Goal: Task Accomplishment & Management: Use online tool/utility

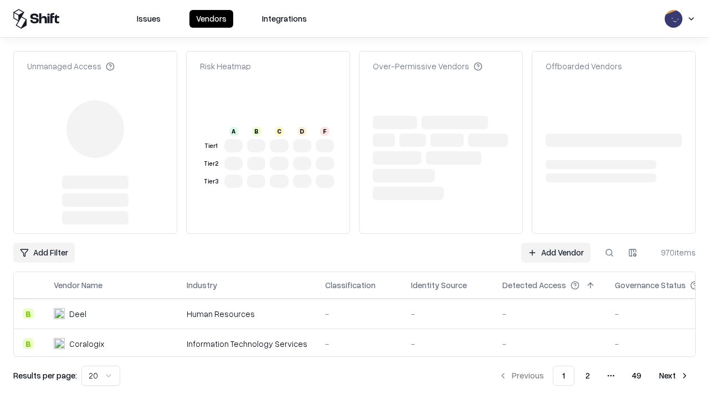
click at [555, 243] on link "Add Vendor" at bounding box center [555, 253] width 69 height 20
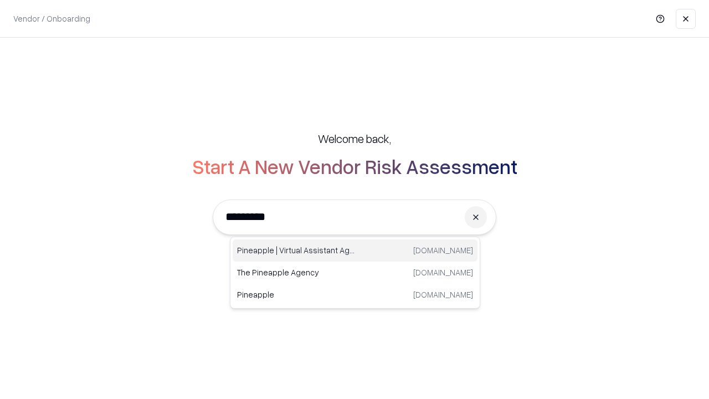
click at [355, 250] on div "Pineapple | Virtual Assistant Agency [DOMAIN_NAME]" at bounding box center [355, 250] width 245 height 22
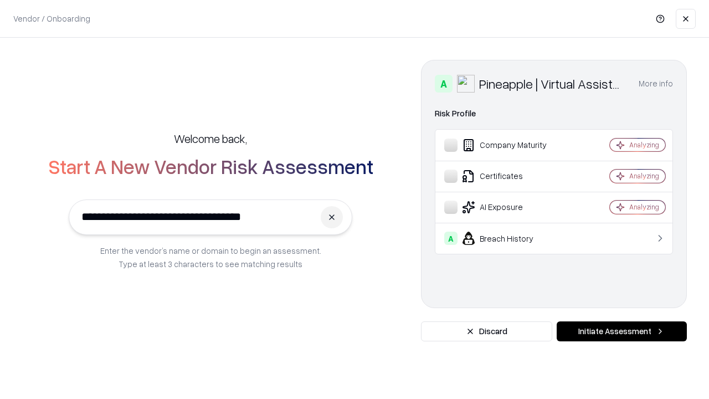
type input "**********"
click at [621, 331] on button "Initiate Assessment" at bounding box center [622, 331] width 130 height 20
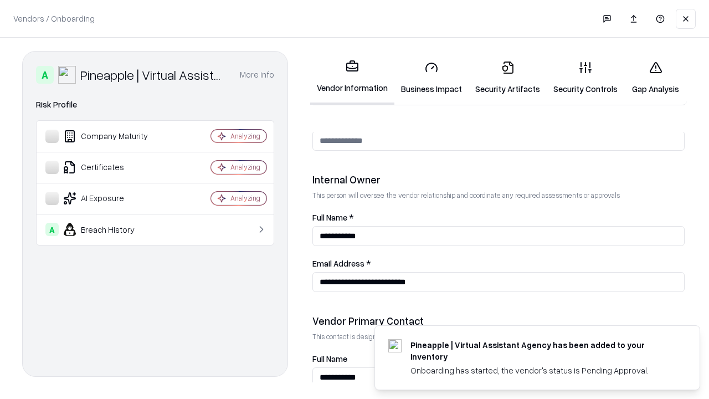
scroll to position [574, 0]
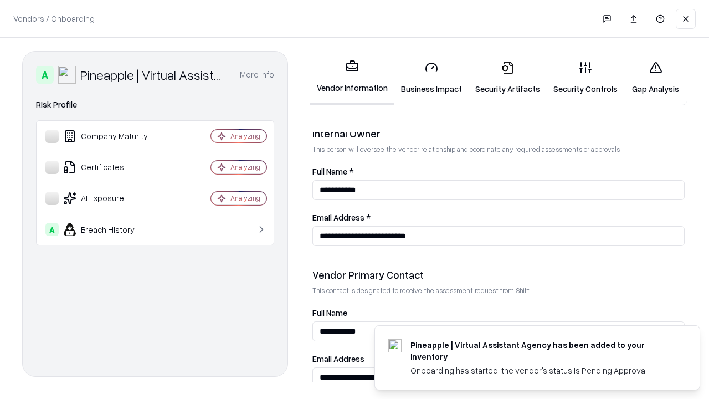
click at [431, 78] on link "Business Impact" at bounding box center [431, 78] width 74 height 52
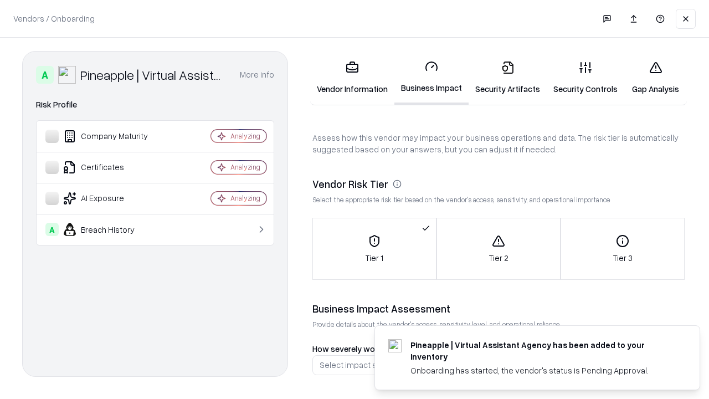
click at [655, 78] on link "Gap Analysis" at bounding box center [655, 78] width 63 height 52
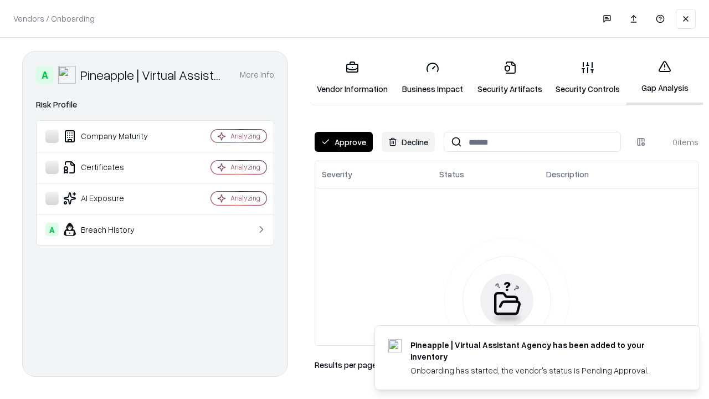
click at [343, 142] on button "Approve" at bounding box center [344, 142] width 58 height 20
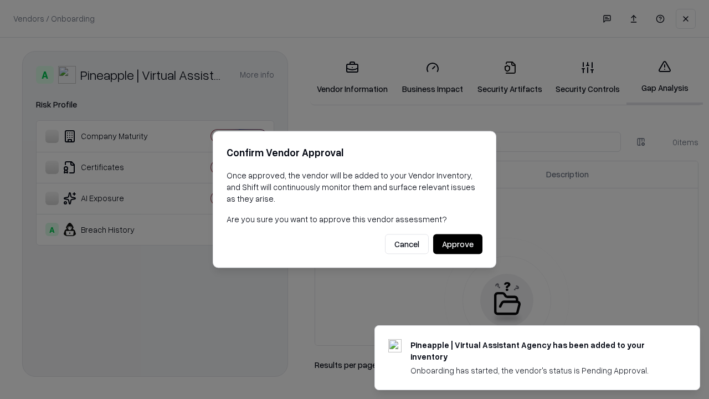
click at [457, 244] on button "Approve" at bounding box center [457, 244] width 49 height 20
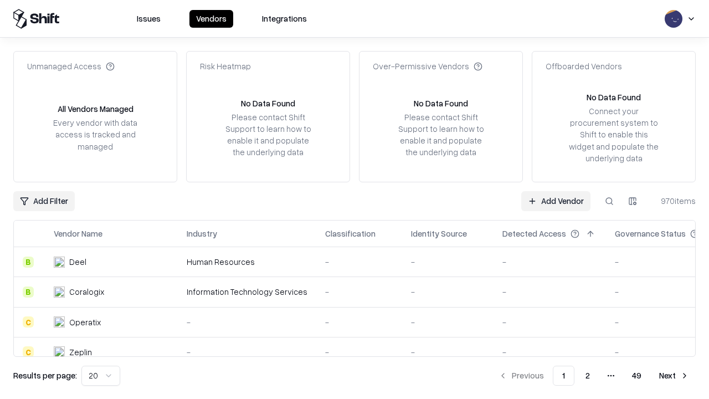
type input "**********"
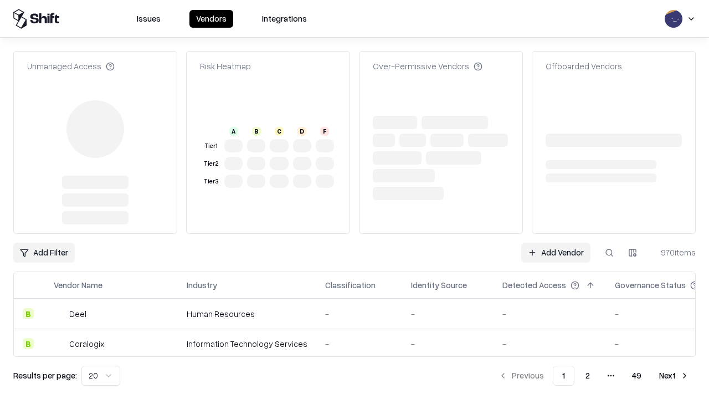
click at [555, 243] on link "Add Vendor" at bounding box center [555, 253] width 69 height 20
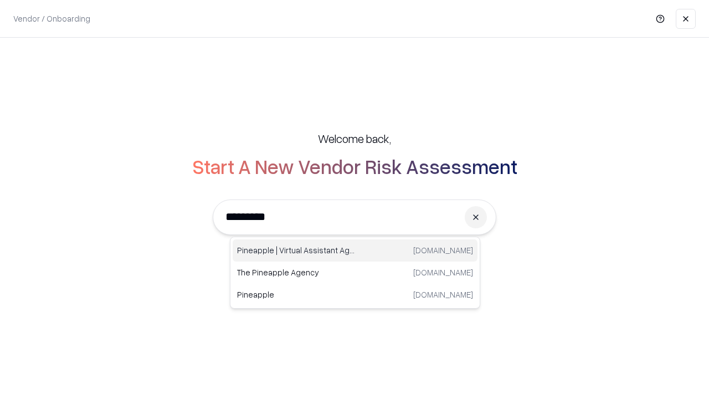
click at [355, 250] on div "Pineapple | Virtual Assistant Agency [DOMAIN_NAME]" at bounding box center [355, 250] width 245 height 22
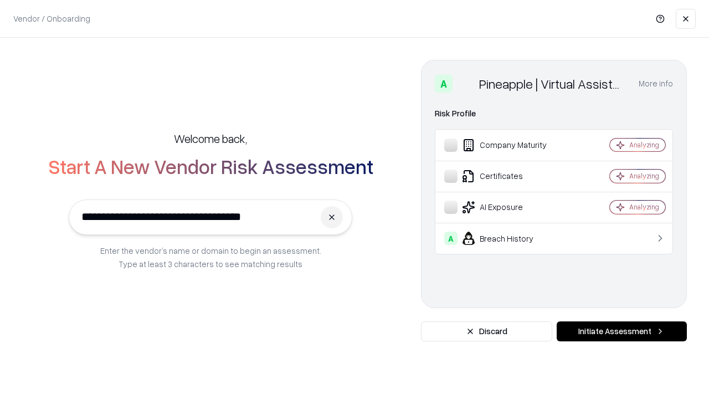
type input "**********"
click at [621, 331] on button "Initiate Assessment" at bounding box center [622, 331] width 130 height 20
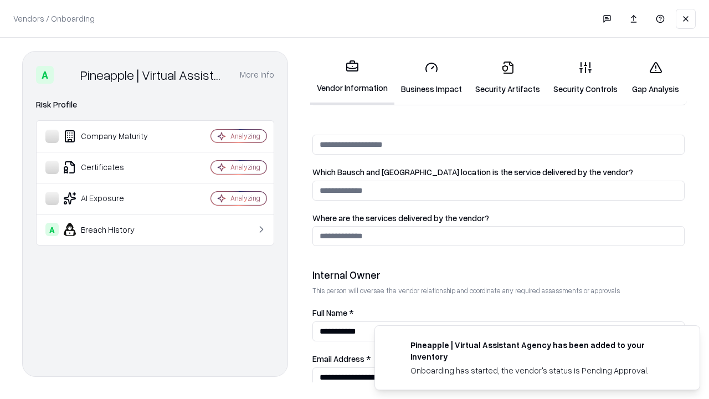
scroll to position [574, 0]
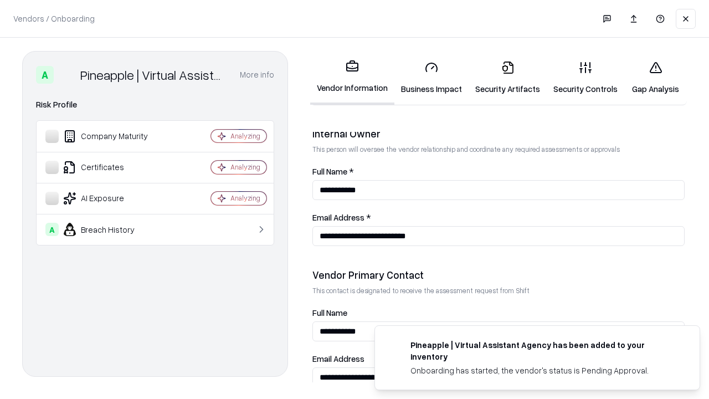
click at [655, 78] on link "Gap Analysis" at bounding box center [655, 78] width 63 height 52
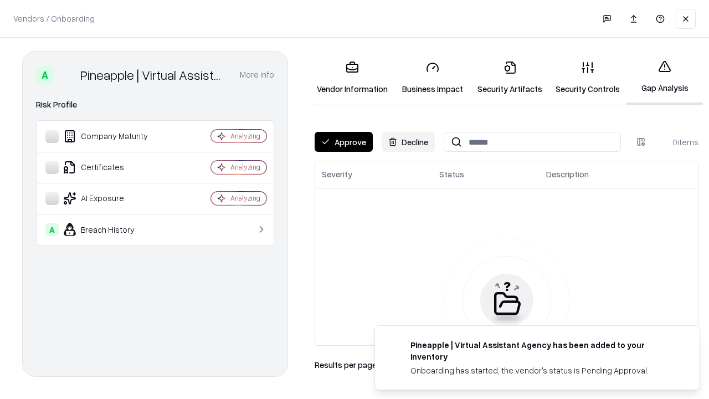
click at [343, 142] on button "Approve" at bounding box center [344, 142] width 58 height 20
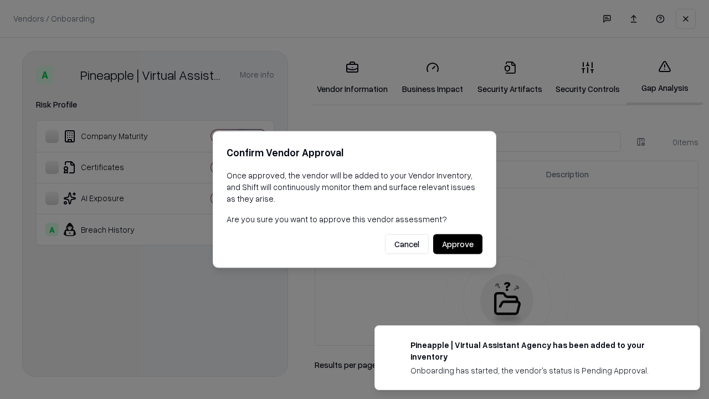
click at [457, 244] on button "Approve" at bounding box center [457, 244] width 49 height 20
